Goal: Task Accomplishment & Management: Complete application form

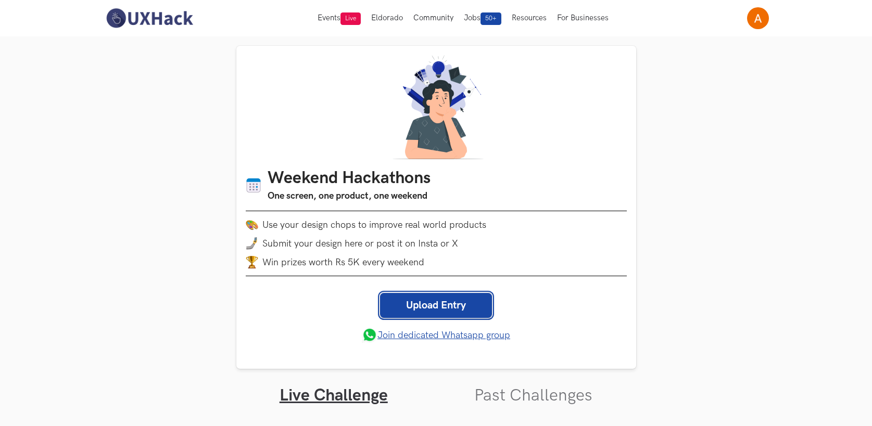
click at [419, 305] on link "Upload Entry" at bounding box center [436, 305] width 112 height 25
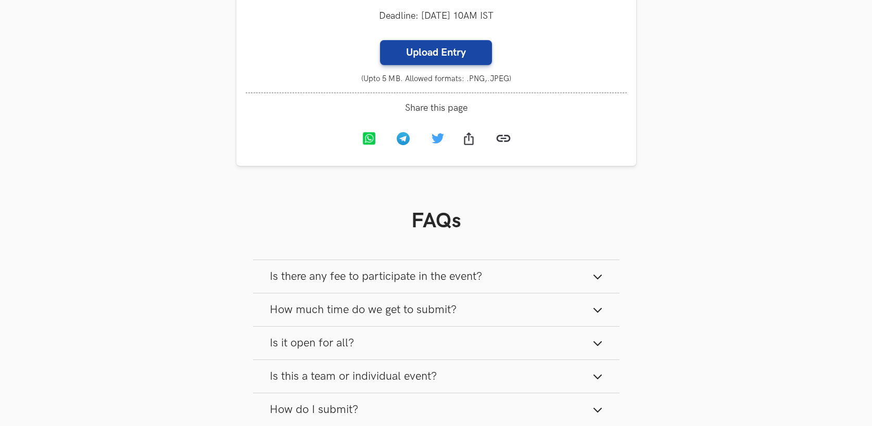
scroll to position [835, 0]
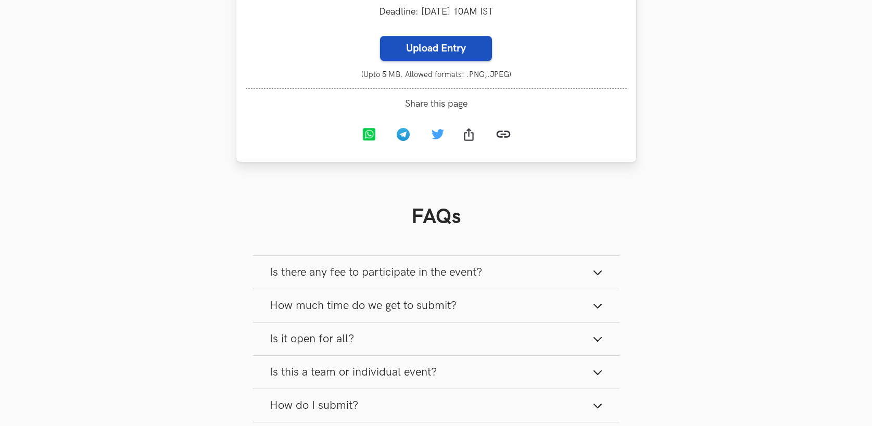
click at [446, 55] on label "Upload Entry" at bounding box center [436, 48] width 112 height 25
click at [380, 36] on input "Upload Entry" at bounding box center [380, 35] width 1 height 1
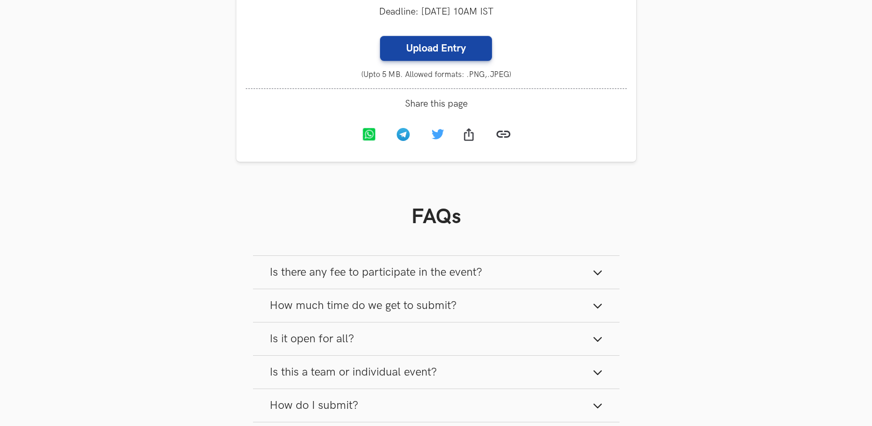
type input "C:\fakepath\Ulaa Home Page.png"
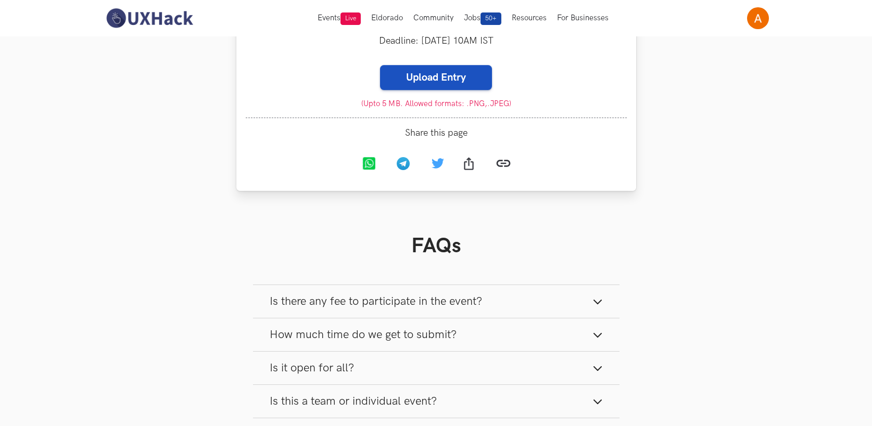
scroll to position [734, 0]
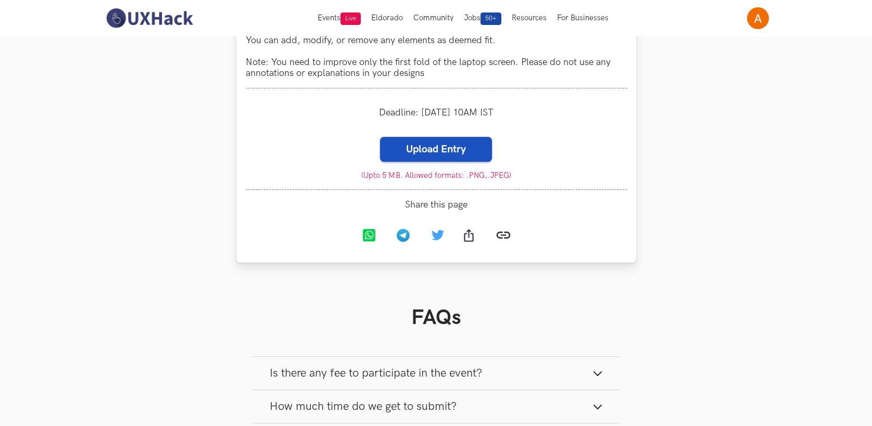
click at [449, 147] on label "Upload Entry" at bounding box center [436, 149] width 112 height 25
click at [380, 137] on input "Upload Entry" at bounding box center [380, 136] width 1 height 1
click at [454, 148] on label "Upload Entry" at bounding box center [436, 149] width 112 height 25
click at [380, 137] on input "Upload Entry" at bounding box center [380, 136] width 1 height 1
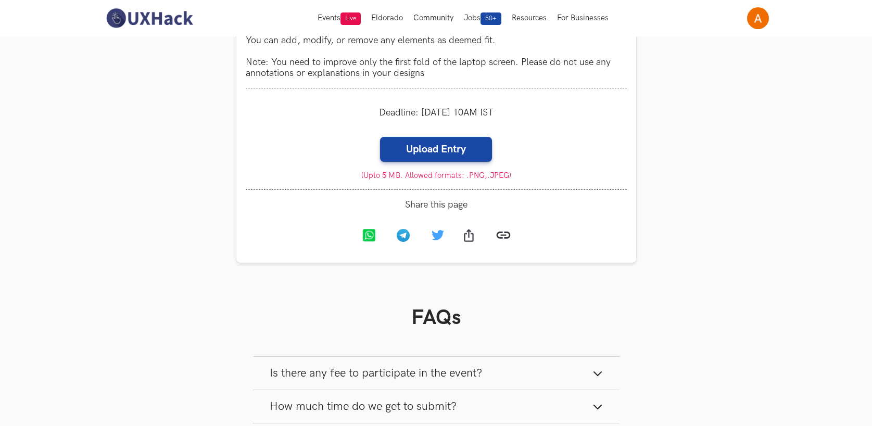
type input "C:\fakepath\Ulaa Home Page.png"
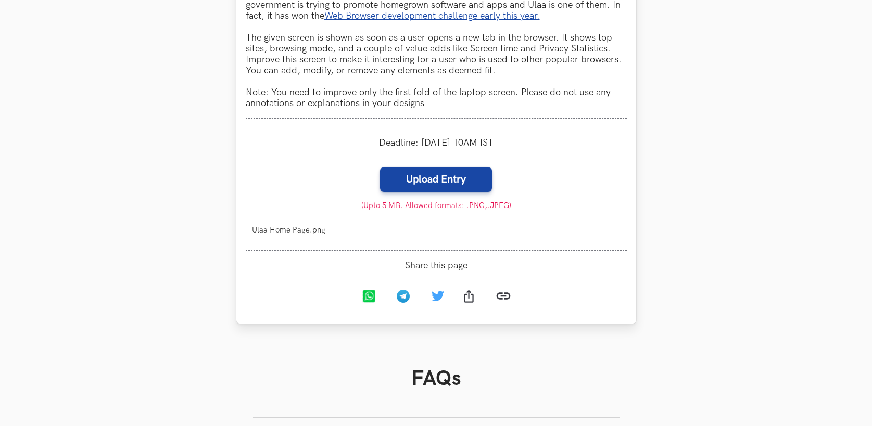
scroll to position [729, 0]
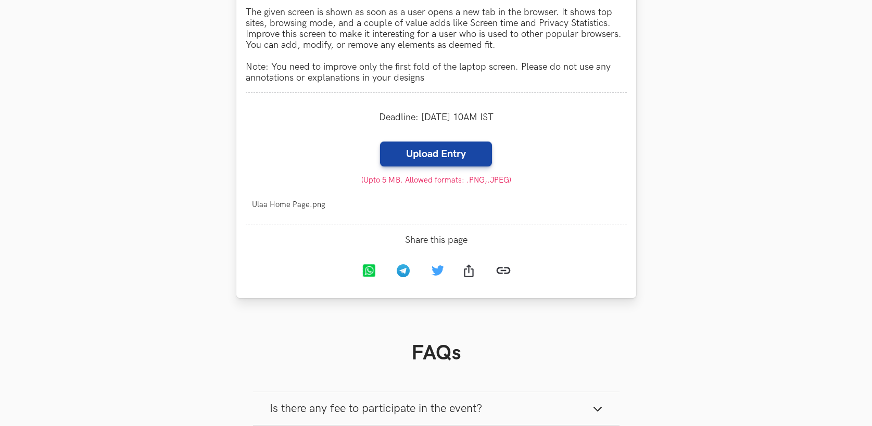
click at [462, 206] on li "Progress value is 0% Ulaa Home Page.png Remove File" at bounding box center [436, 204] width 381 height 21
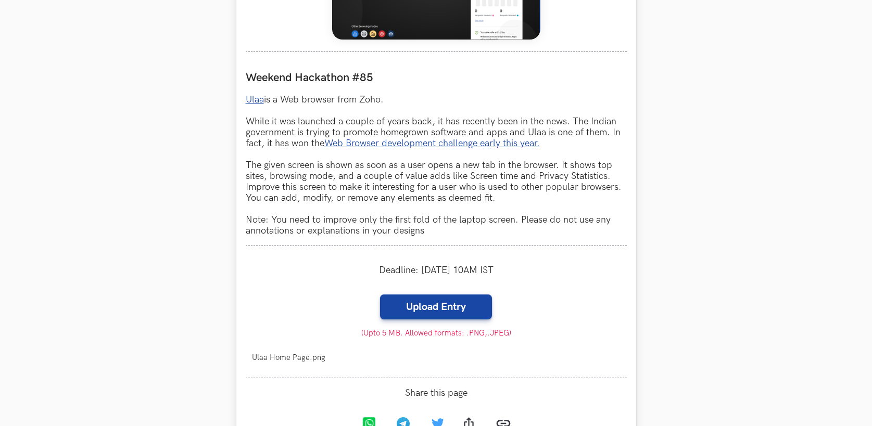
scroll to position [649, 0]
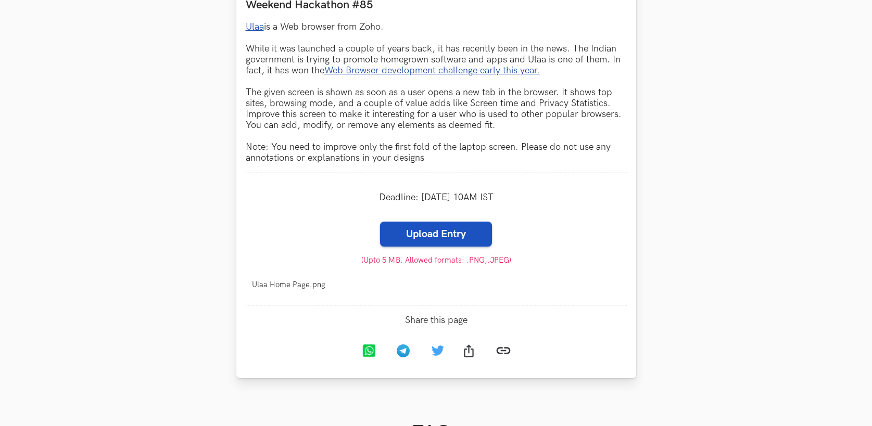
click at [432, 237] on label "Upload Entry" at bounding box center [436, 234] width 112 height 25
click at [380, 222] on input "Upload Entry" at bounding box center [380, 221] width 1 height 1
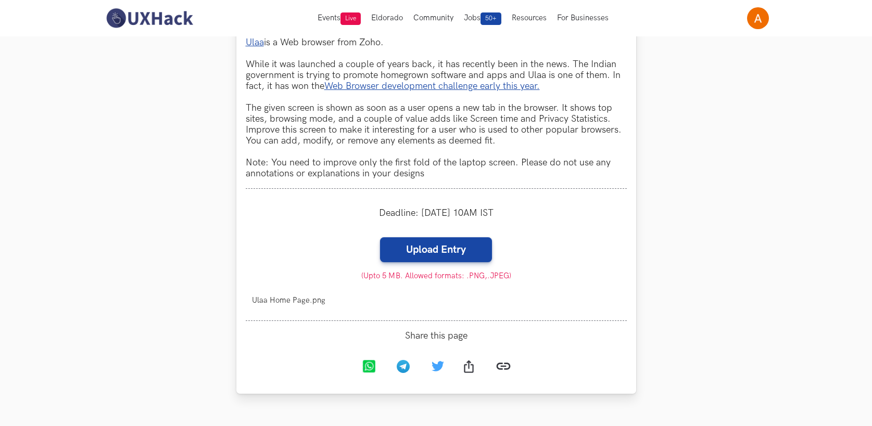
scroll to position [612, 0]
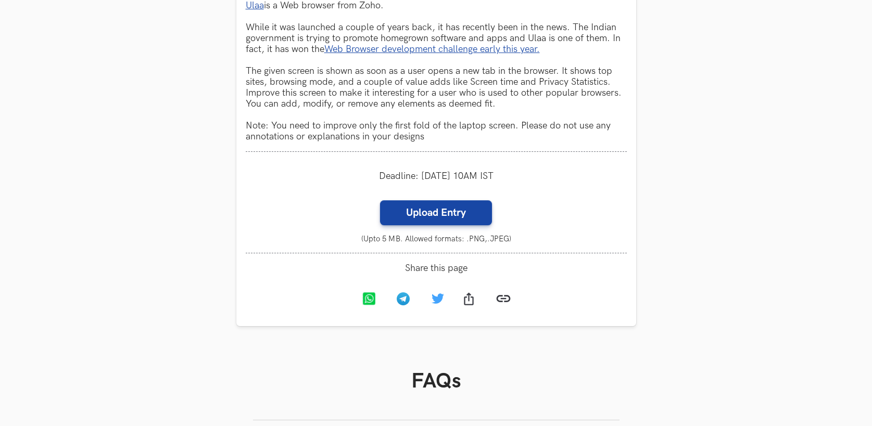
scroll to position [728, 0]
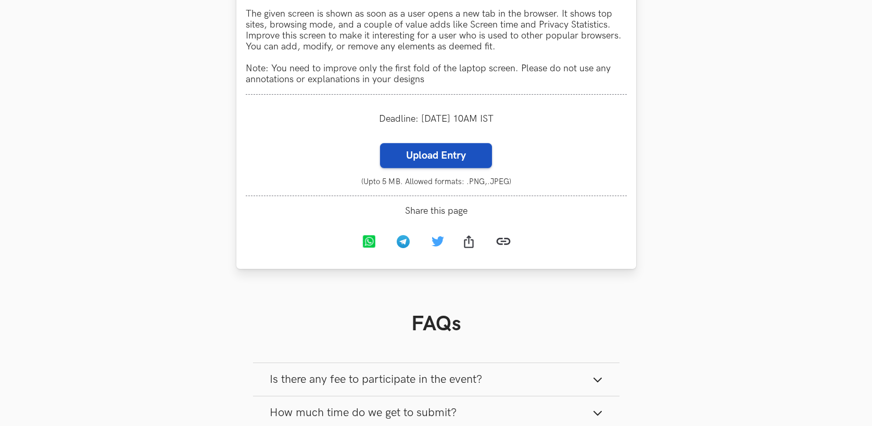
click at [426, 162] on label "Upload Entry" at bounding box center [436, 155] width 112 height 25
click at [380, 143] on input "Upload Entry" at bounding box center [380, 143] width 1 height 1
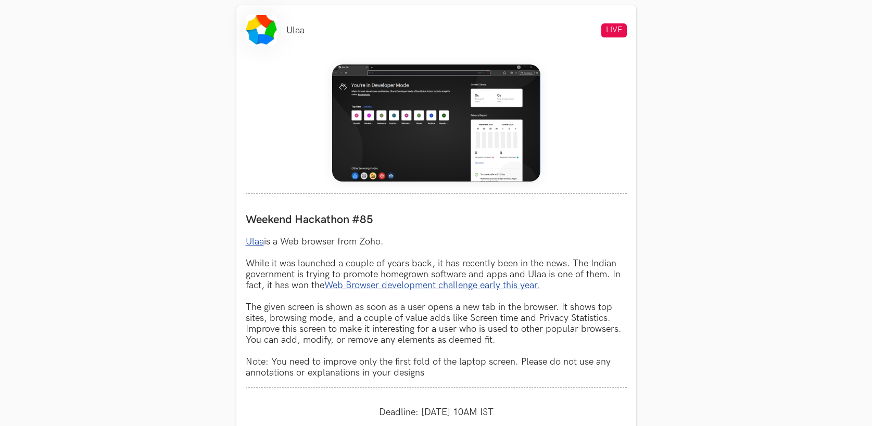
scroll to position [479, 0]
